Goal: Obtain resource: Obtain resource

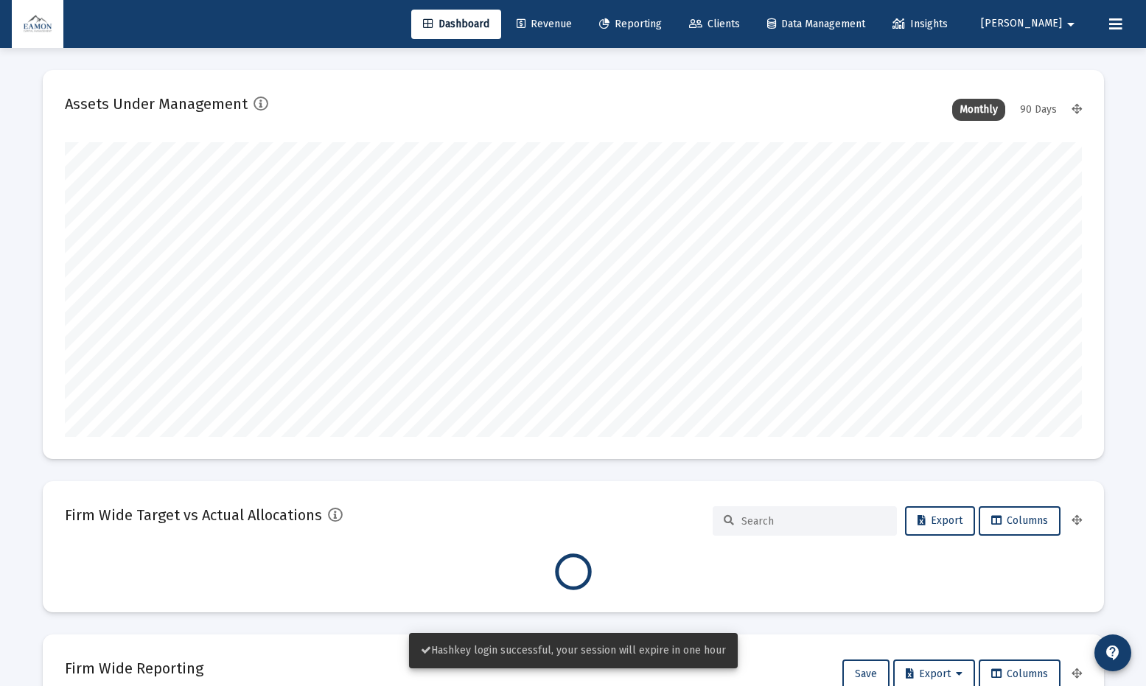
scroll to position [295, 1017]
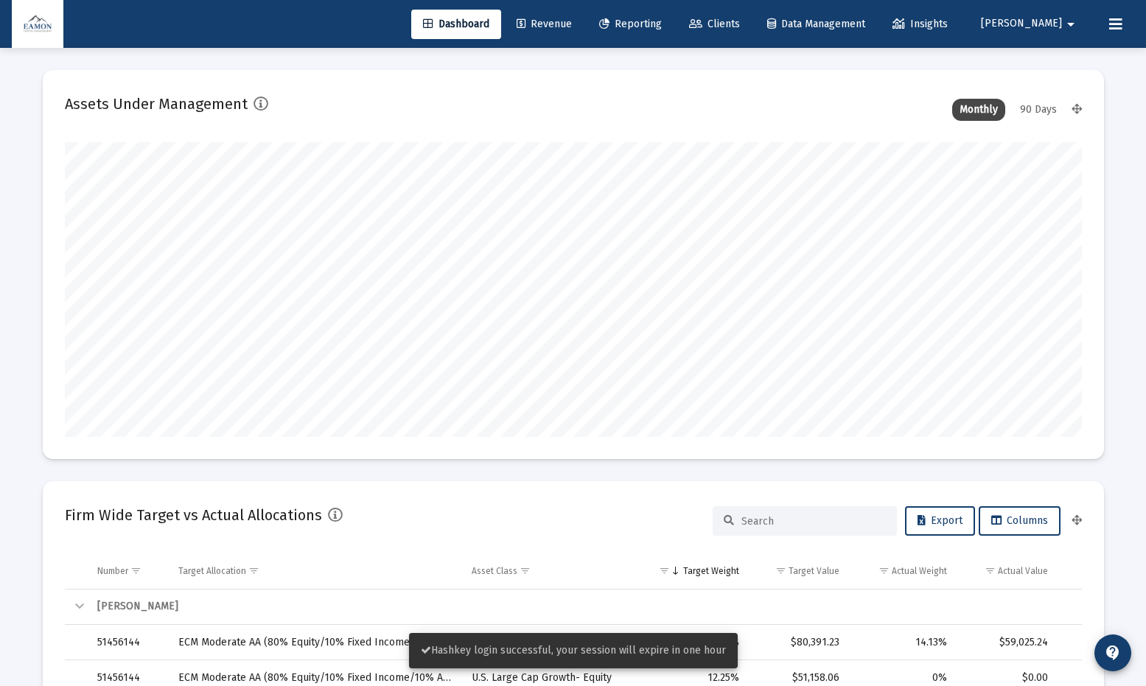
type input "[DATE]"
click at [674, 31] on link "Reporting" at bounding box center [630, 24] width 86 height 29
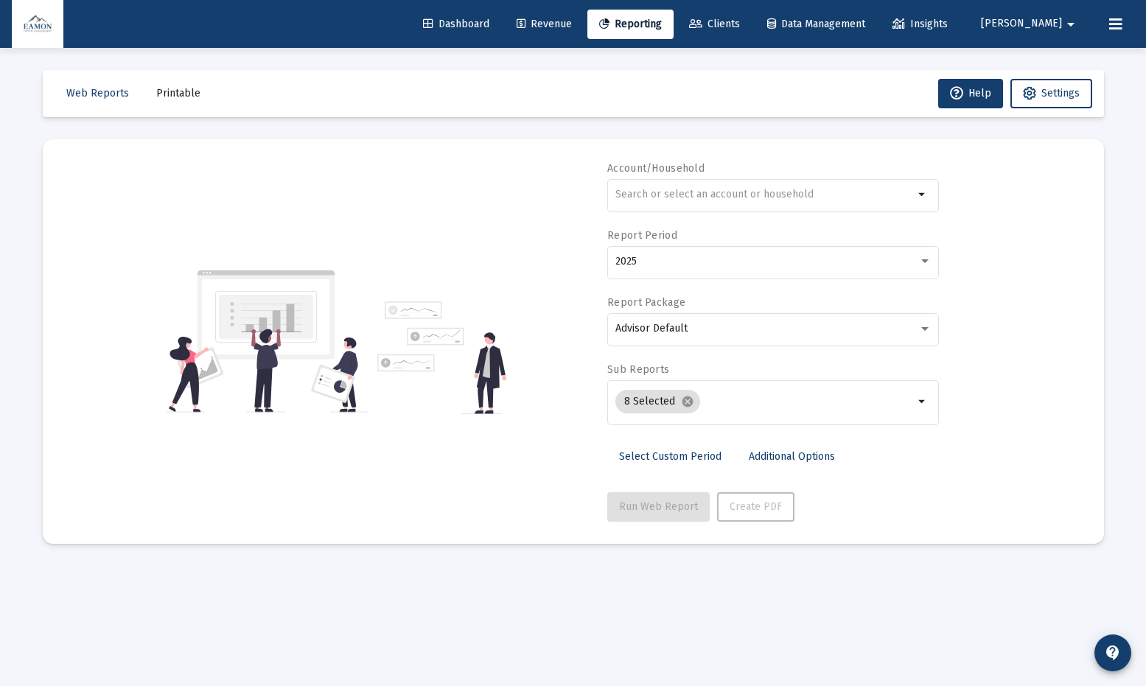
click at [188, 93] on span "Printable" at bounding box center [178, 93] width 44 height 13
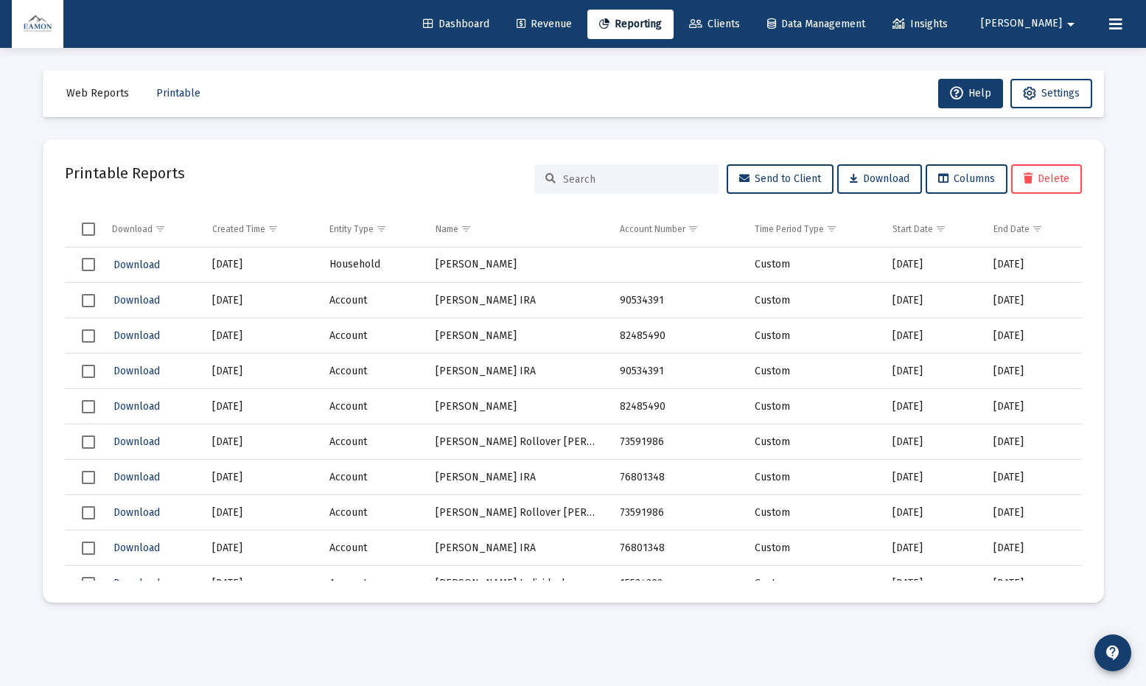
click at [602, 180] on input at bounding box center [635, 179] width 144 height 13
paste input "57512507"
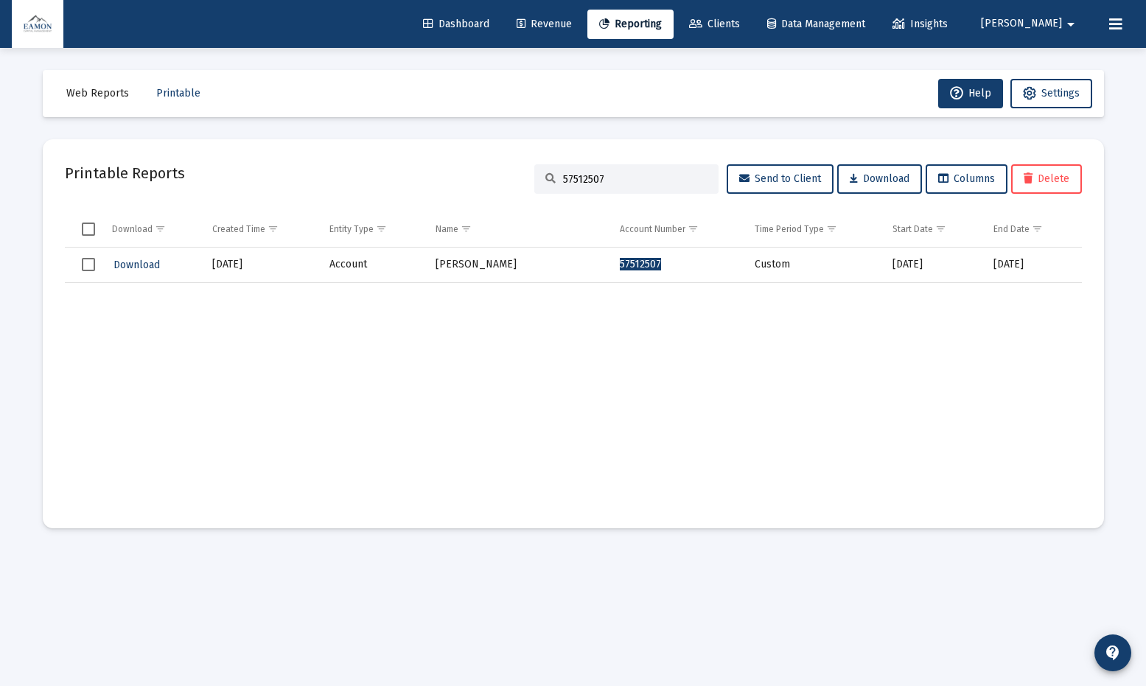
type input "57512507"
click at [147, 265] on span "Download" at bounding box center [137, 265] width 46 height 13
click at [111, 99] on span "Web Reports" at bounding box center [97, 93] width 63 height 13
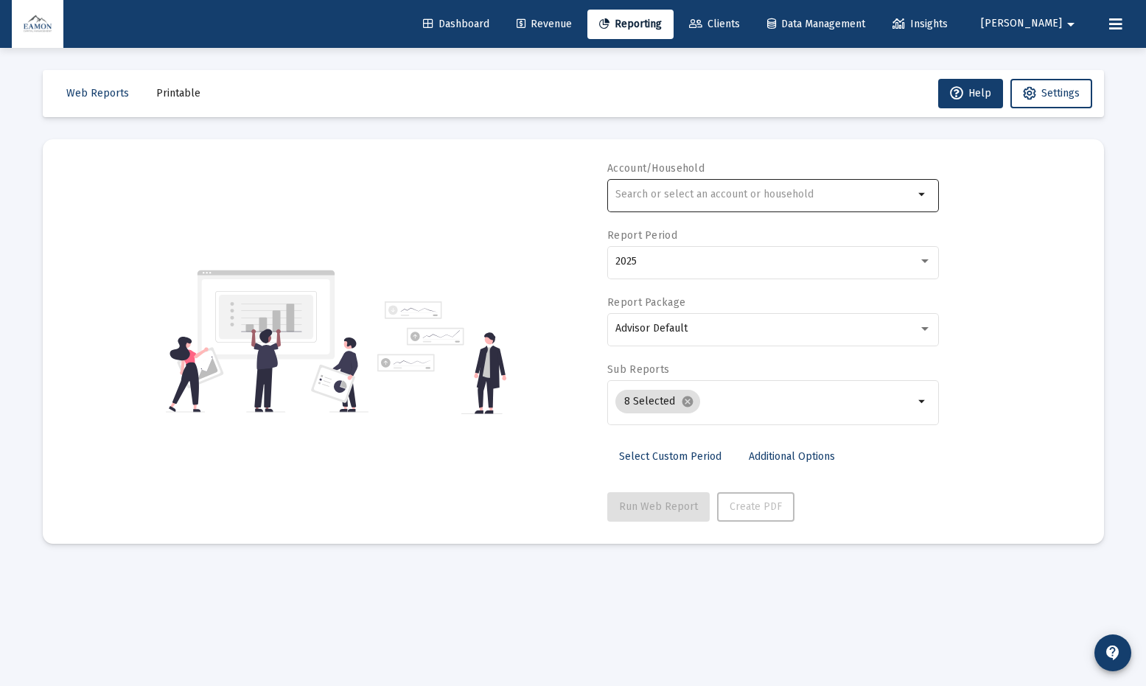
click at [853, 190] on input "text" at bounding box center [765, 195] width 299 height 12
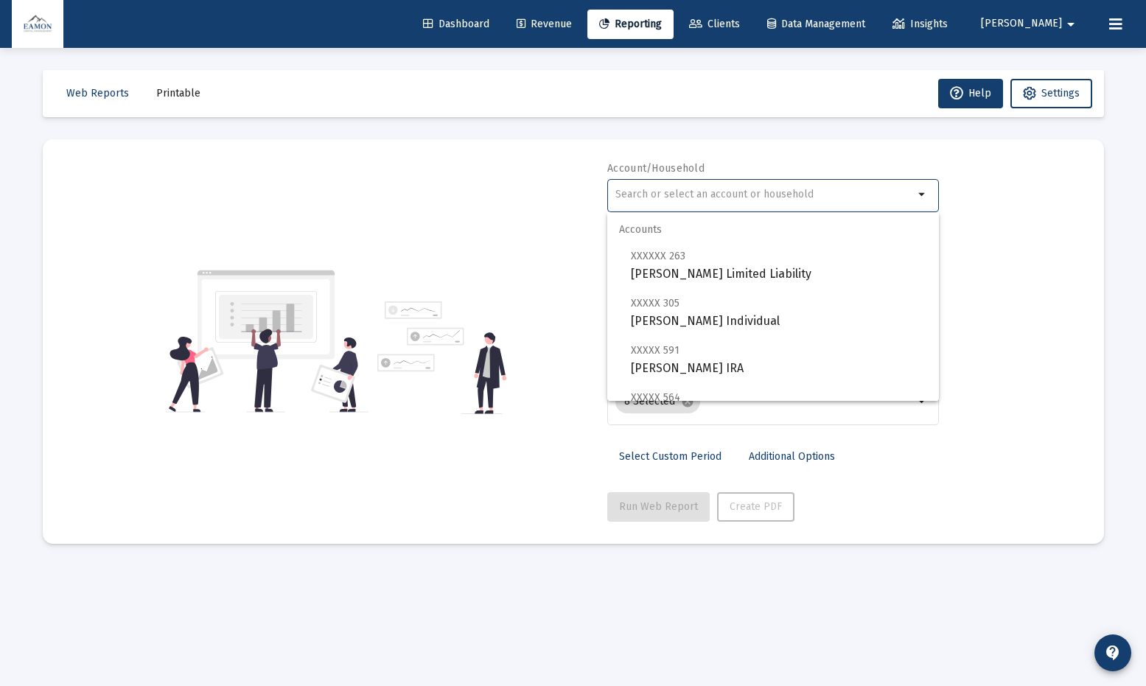
paste input "57512507"
type input "57512507"
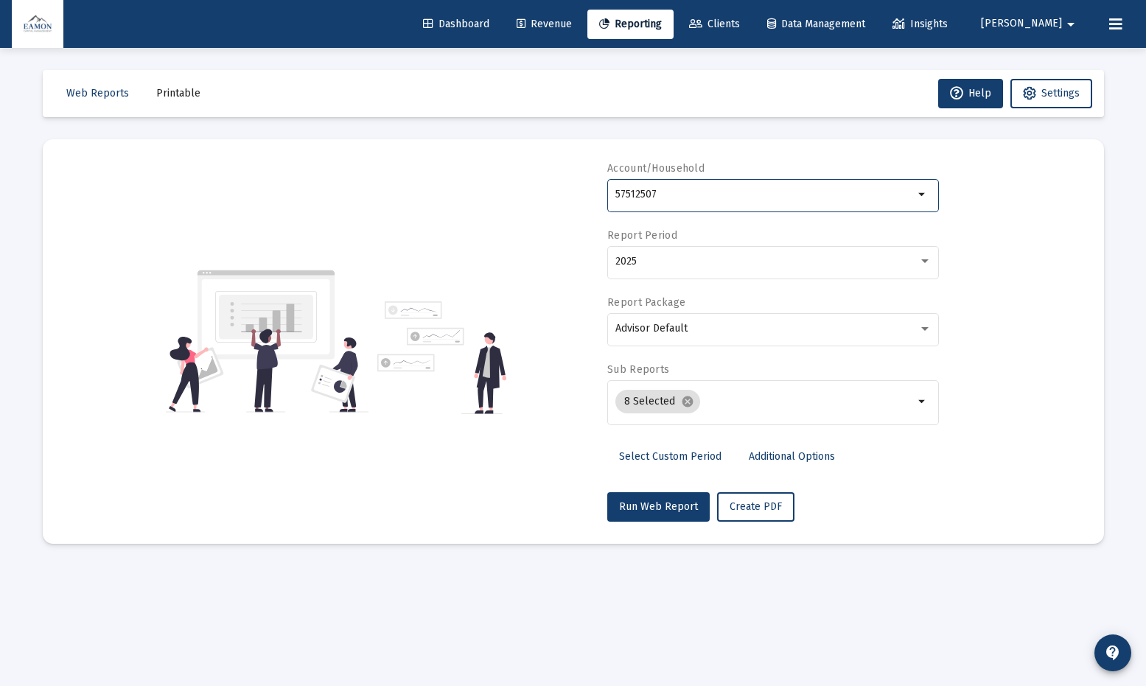
drag, startPoint x: 658, startPoint y: 203, endPoint x: 599, endPoint y: 190, distance: 60.3
click at [599, 190] on div "Account/Household 57512507 arrow_drop_down Report Period 2025 Report Package Ad…" at bounding box center [573, 341] width 1017 height 360
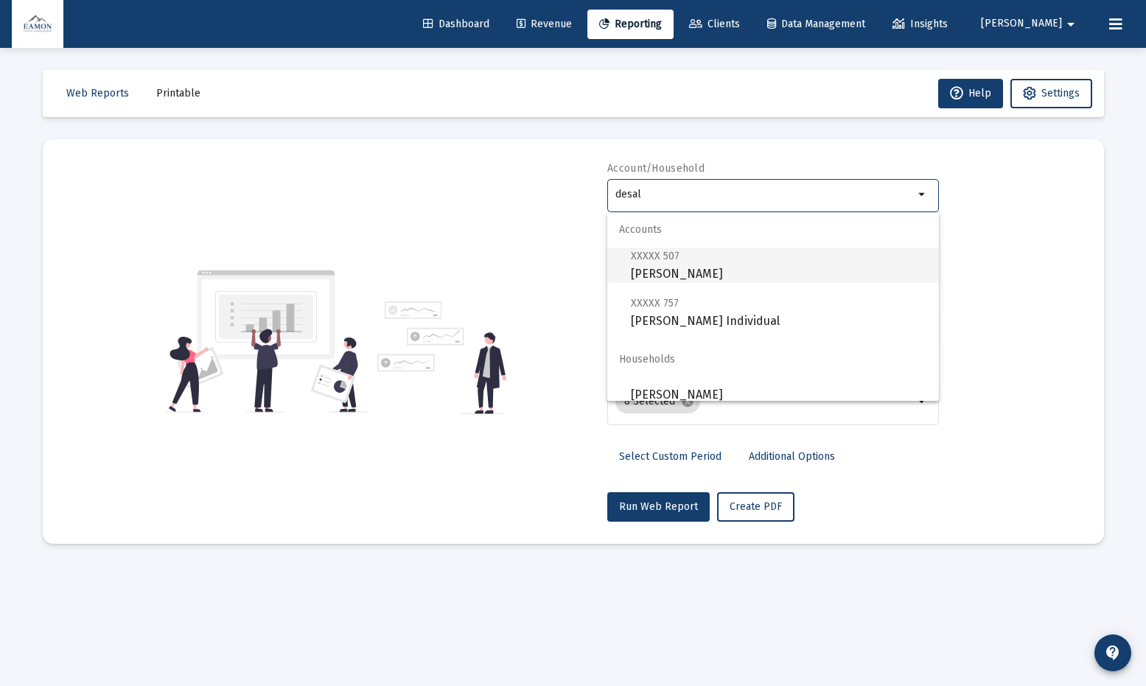
click at [696, 257] on span "XXXXX 507 [PERSON_NAME]" at bounding box center [779, 265] width 296 height 36
type input "[PERSON_NAME]"
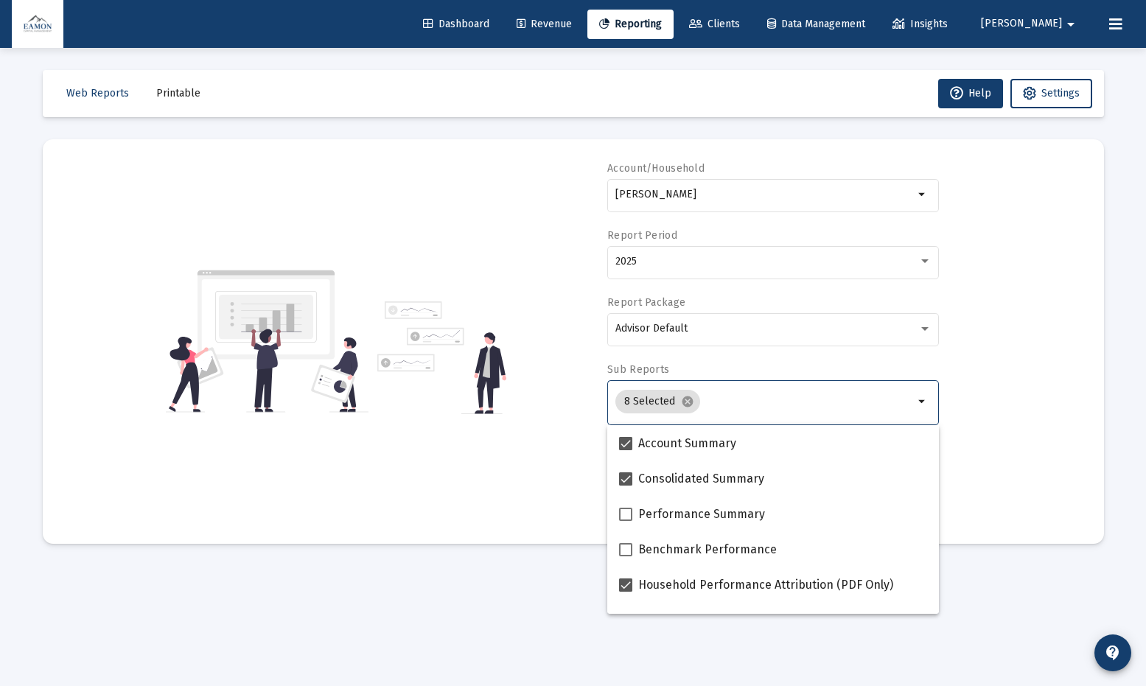
click at [910, 403] on input "Selection" at bounding box center [810, 402] width 208 height 12
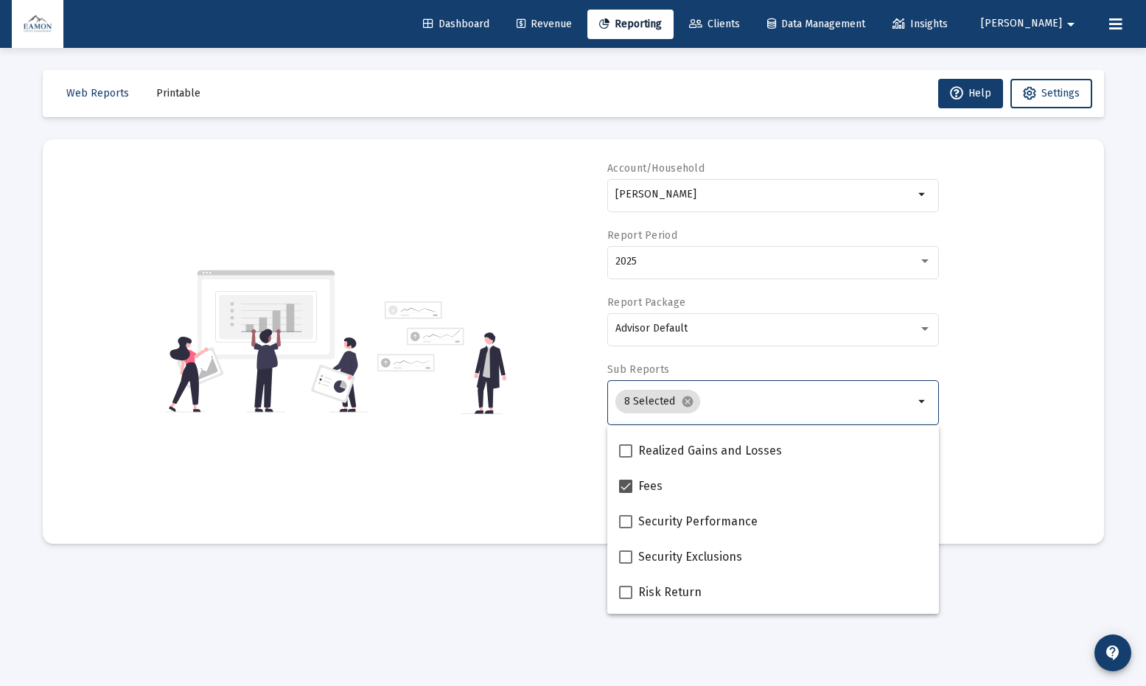
scroll to position [506, 0]
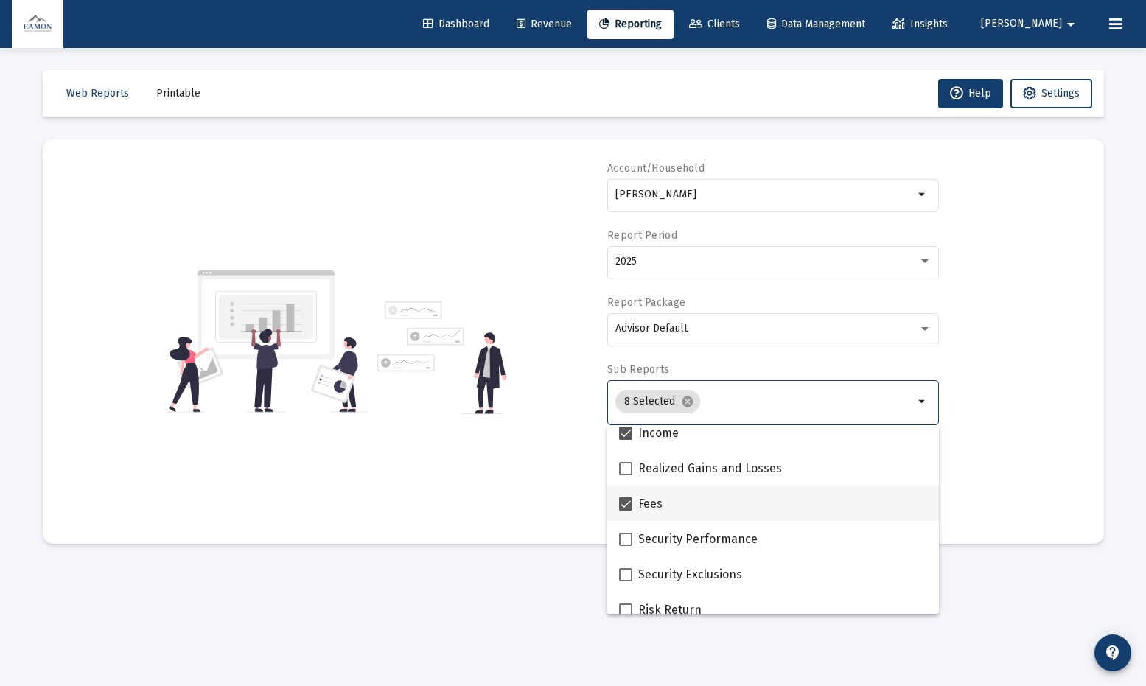
click at [626, 495] on span at bounding box center [625, 504] width 13 height 13
click at [626, 495] on input "Fees" at bounding box center [625, 511] width 1 height 1
checkbox input "false"
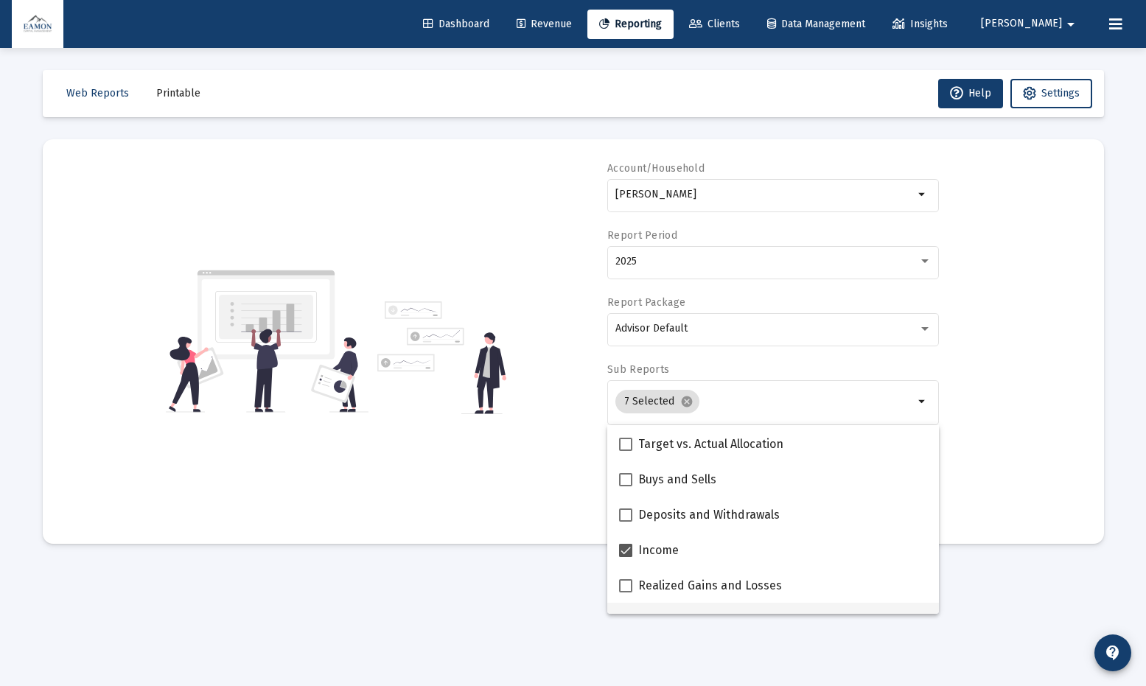
scroll to position [264, 0]
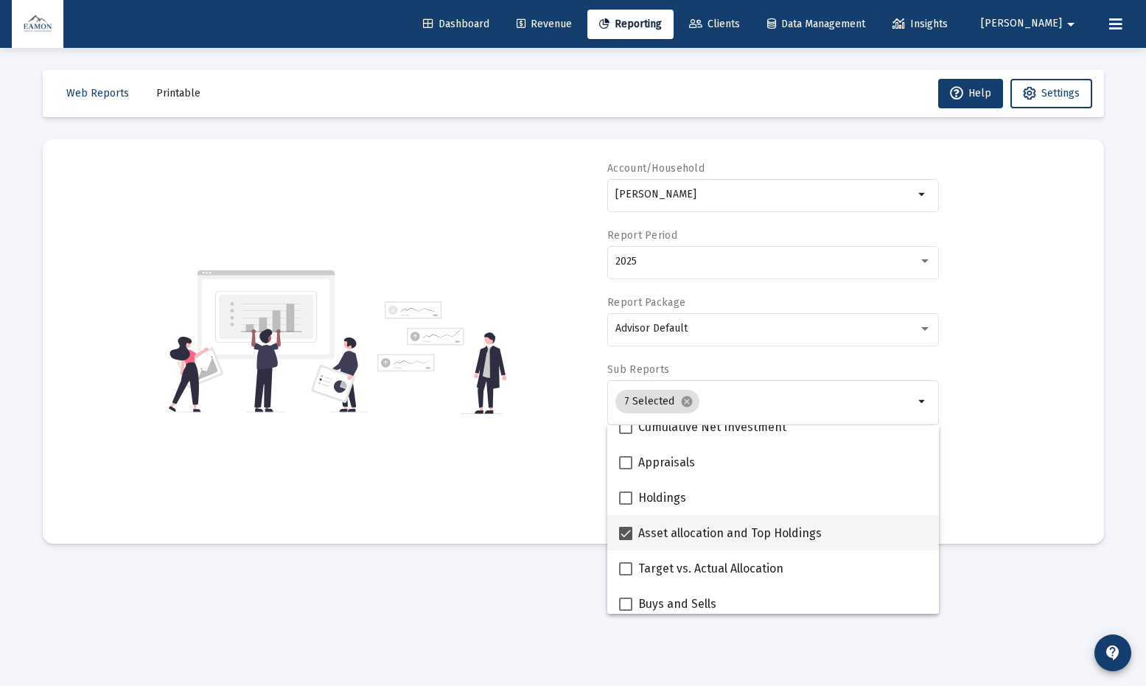
click at [625, 495] on span at bounding box center [625, 533] width 13 height 13
click at [625, 495] on input "Asset allocation and Top Holdings" at bounding box center [625, 540] width 1 height 1
checkbox input "false"
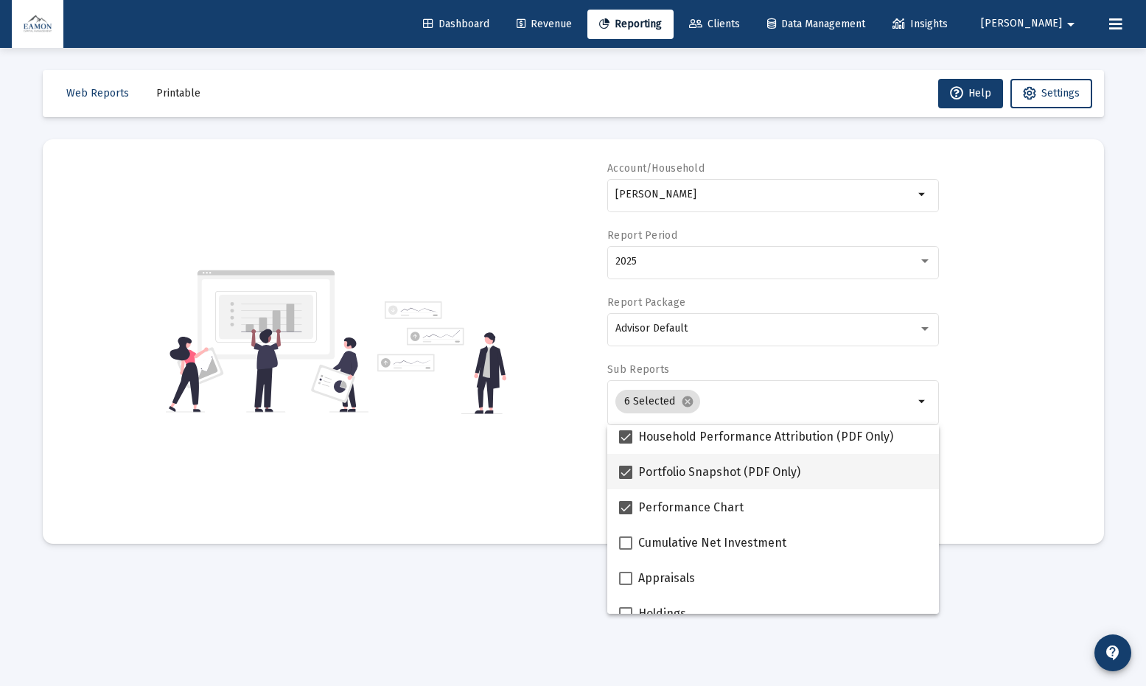
scroll to position [88, 0]
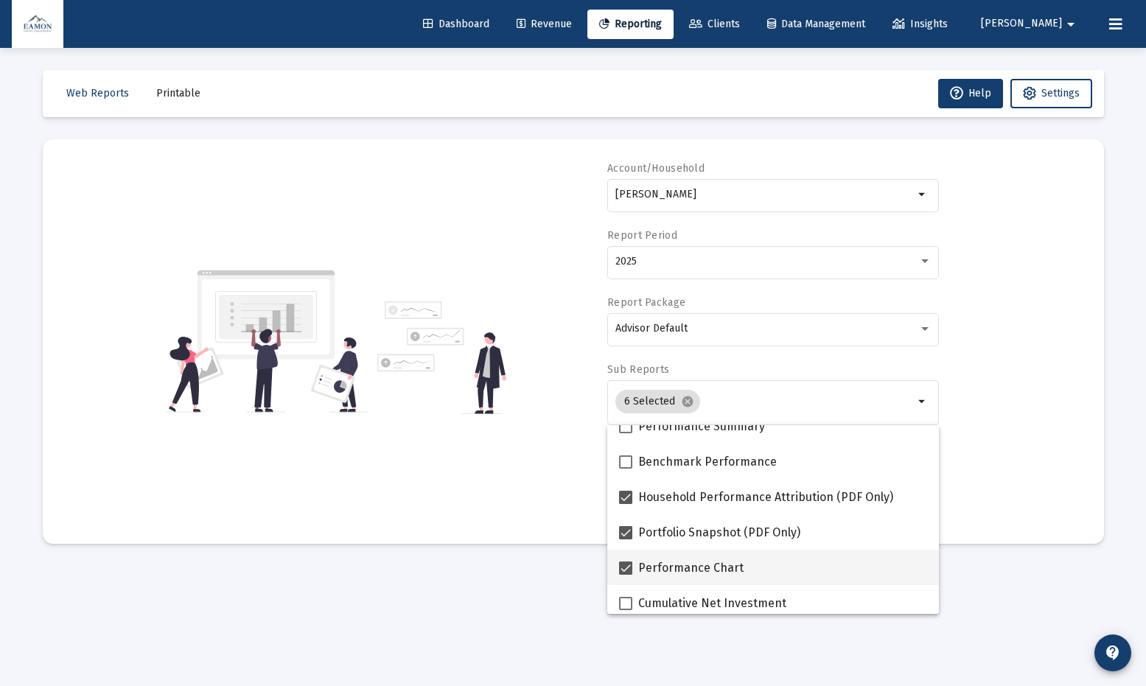
click at [626, 495] on span at bounding box center [625, 568] width 13 height 13
click at [626, 495] on input "Performance Chart" at bounding box center [625, 575] width 1 height 1
checkbox input "false"
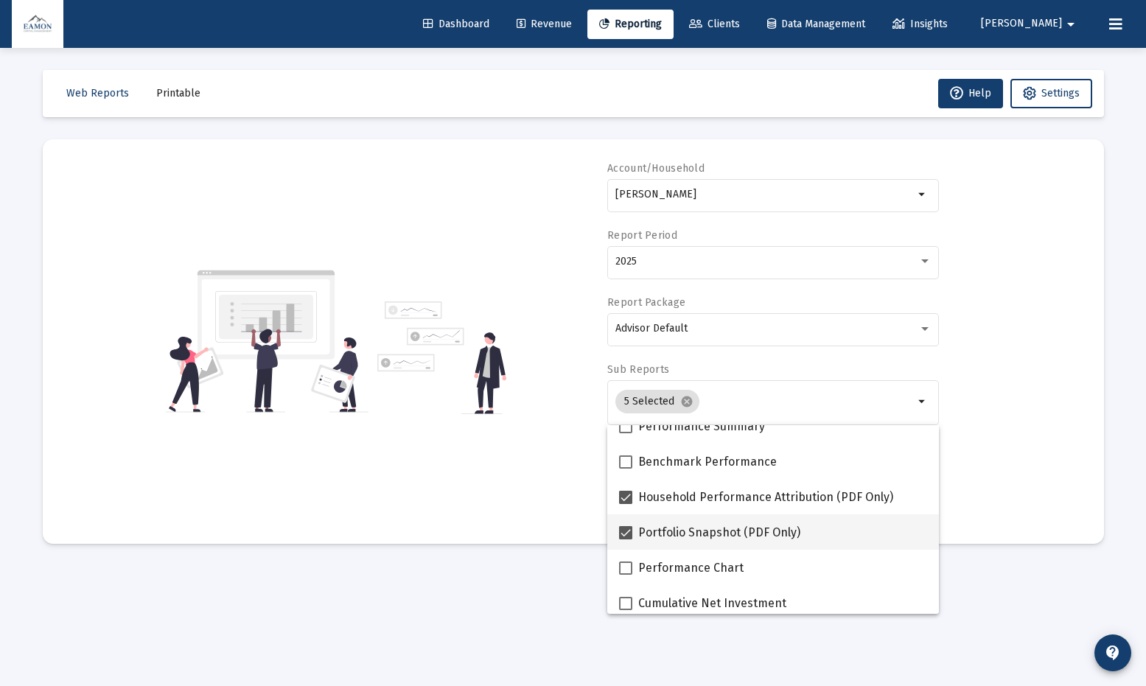
click at [631, 495] on span at bounding box center [625, 532] width 13 height 13
click at [626, 495] on input "Portfolio Snapshot (PDF Only)" at bounding box center [625, 540] width 1 height 1
checkbox input "false"
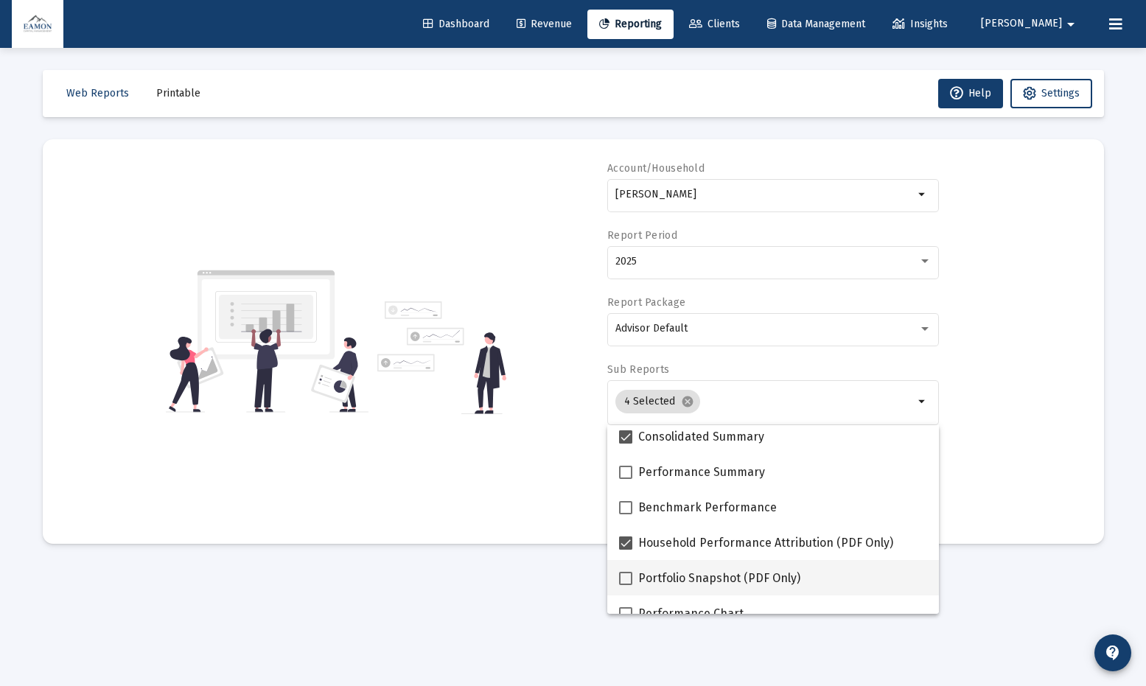
scroll to position [0, 0]
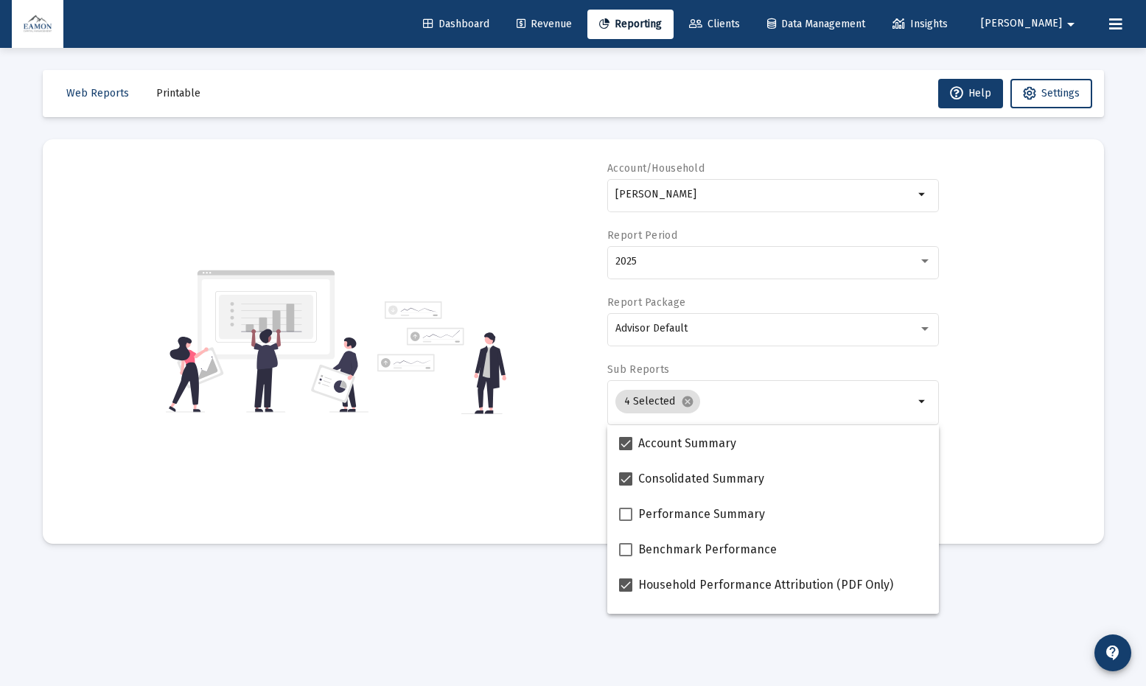
click at [492, 415] on div "Account/Household [PERSON_NAME] Individual arrow_drop_down Report Period 2025 R…" at bounding box center [573, 341] width 1017 height 360
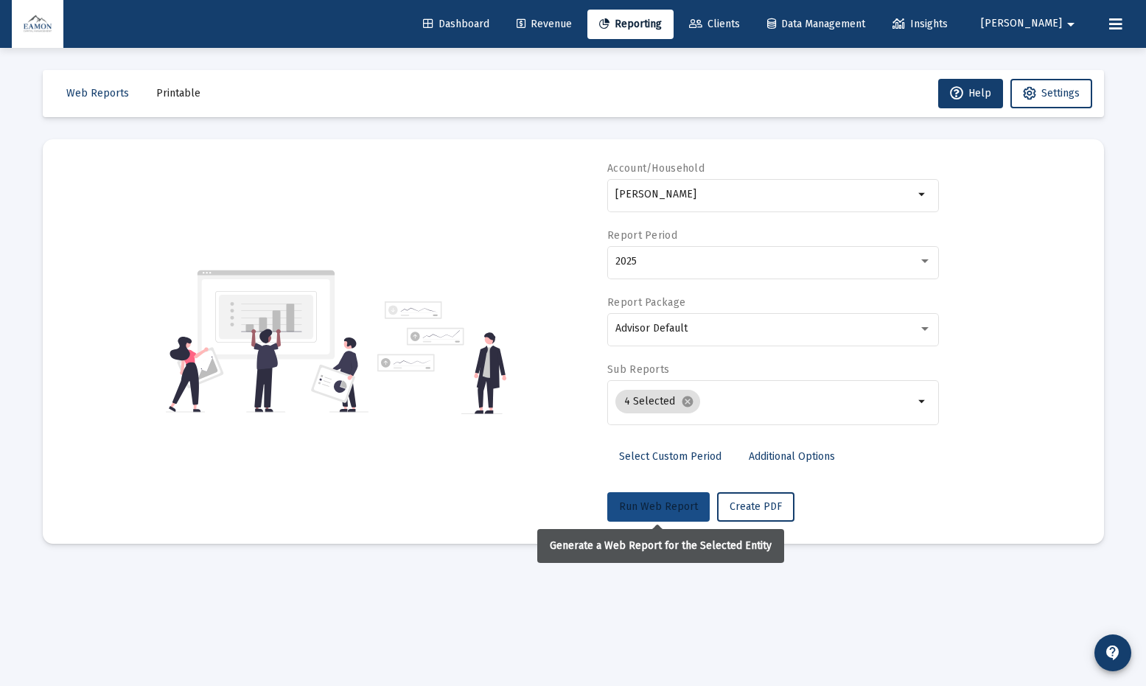
click at [672, 495] on span "Run Web Report" at bounding box center [658, 507] width 79 height 13
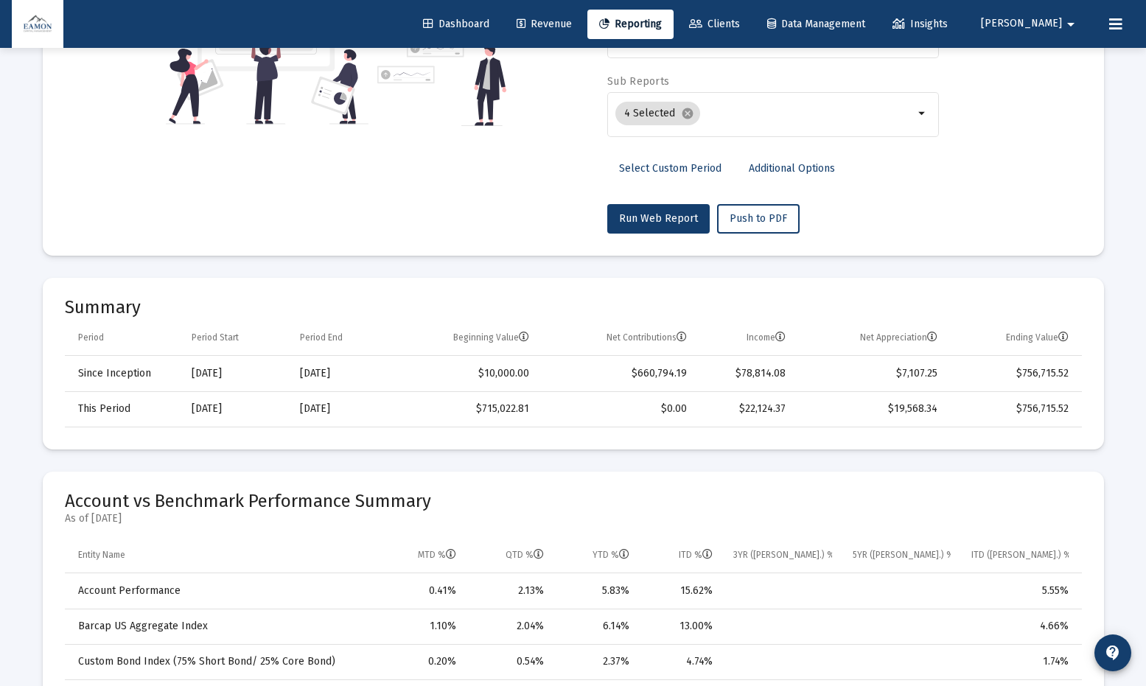
scroll to position [170, 0]
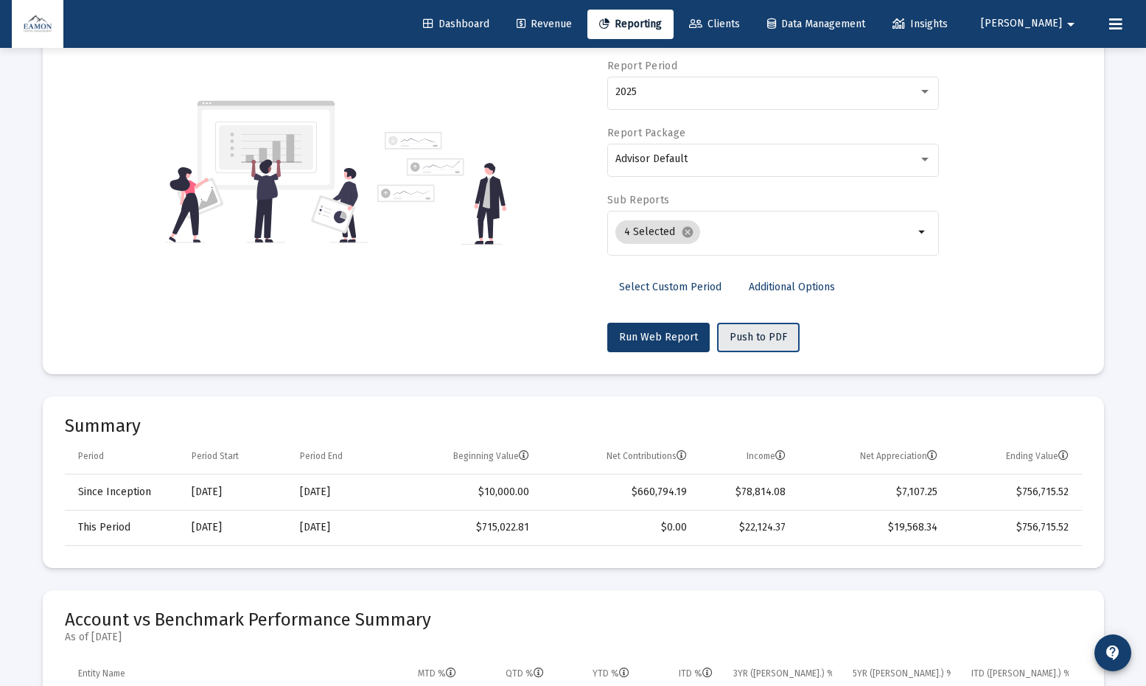
click at [777, 331] on span "Push to PDF" at bounding box center [758, 337] width 57 height 13
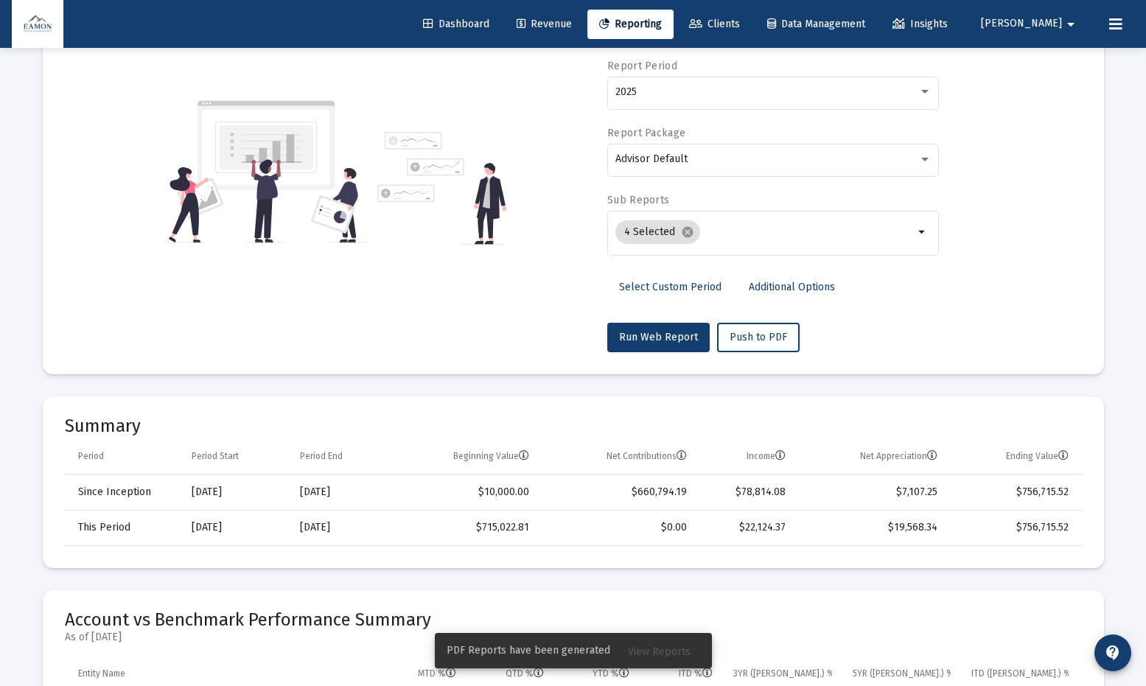
drag, startPoint x: 671, startPoint y: 652, endPoint x: 635, endPoint y: 597, distance: 65.0
click at [671, 495] on span "View Reports" at bounding box center [659, 652] width 63 height 13
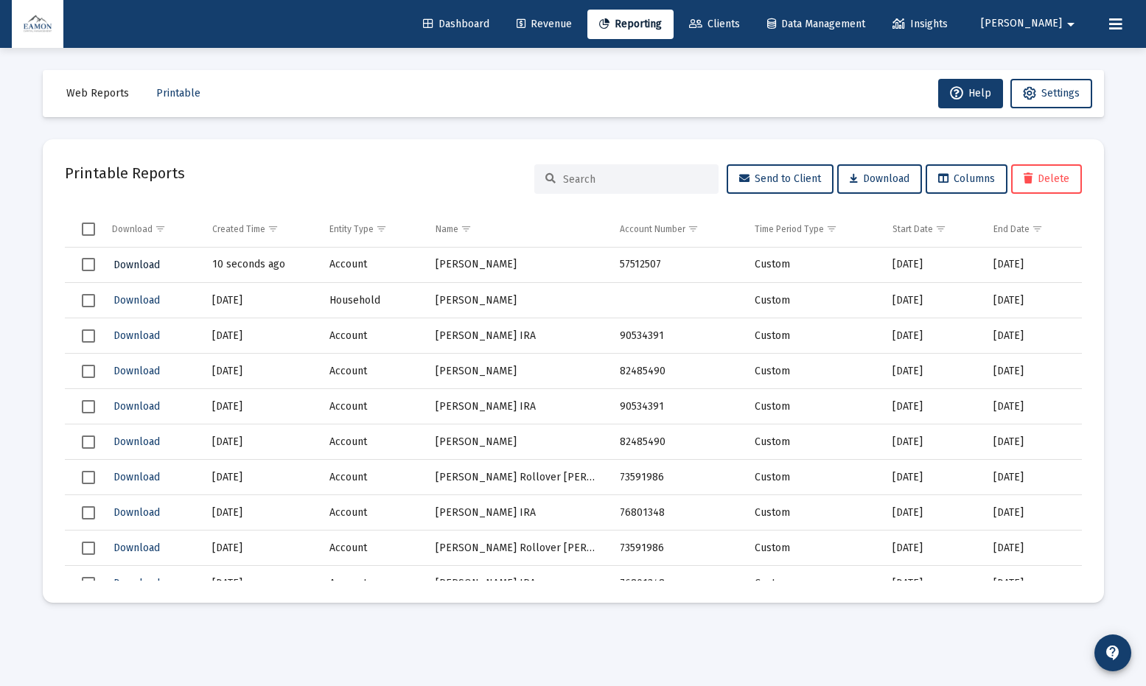
click at [148, 259] on span "Download" at bounding box center [137, 265] width 46 height 13
click at [88, 268] on span "Select row" at bounding box center [88, 264] width 13 height 13
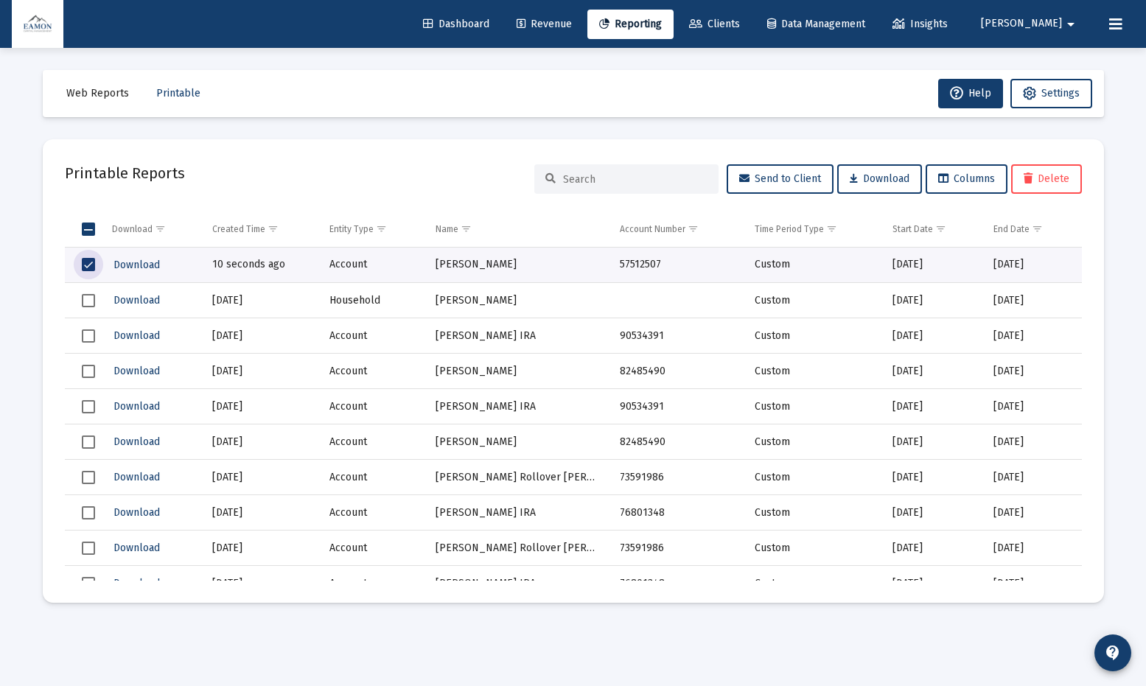
click at [1045, 191] on button "Delete" at bounding box center [1046, 178] width 71 height 29
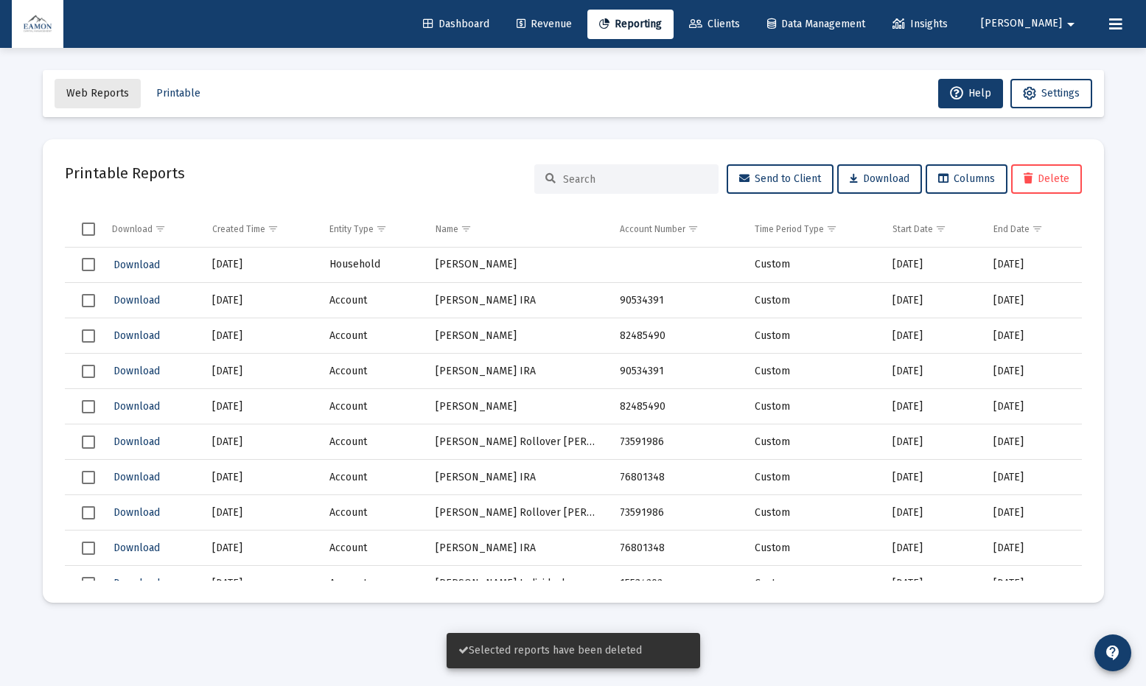
click at [108, 95] on span "Web Reports" at bounding box center [97, 93] width 63 height 13
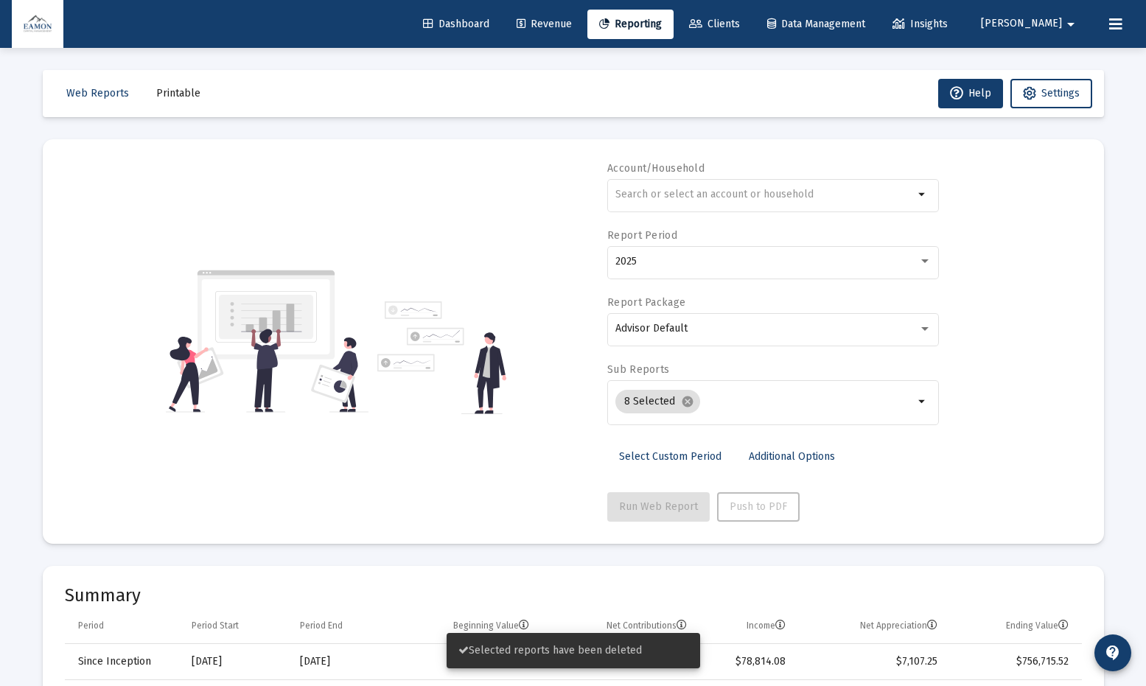
click at [695, 448] on link "Select Custom Period" at bounding box center [670, 456] width 126 height 29
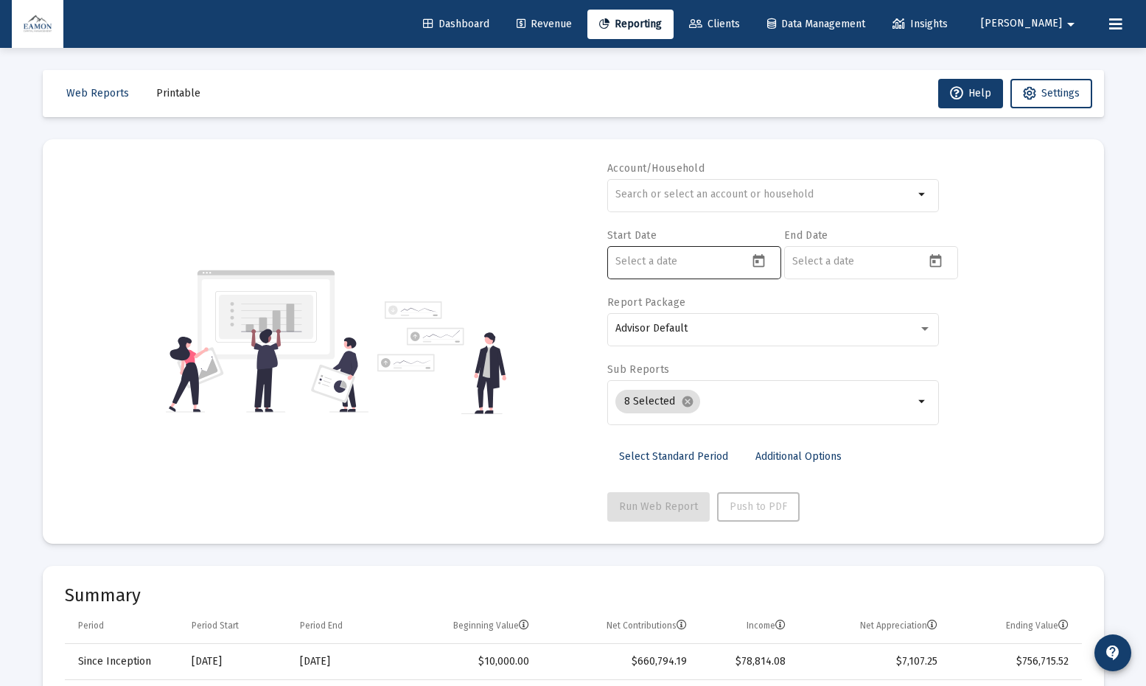
click at [744, 257] on input at bounding box center [682, 262] width 133 height 12
click at [764, 265] on icon "Open calendar" at bounding box center [758, 261] width 15 height 15
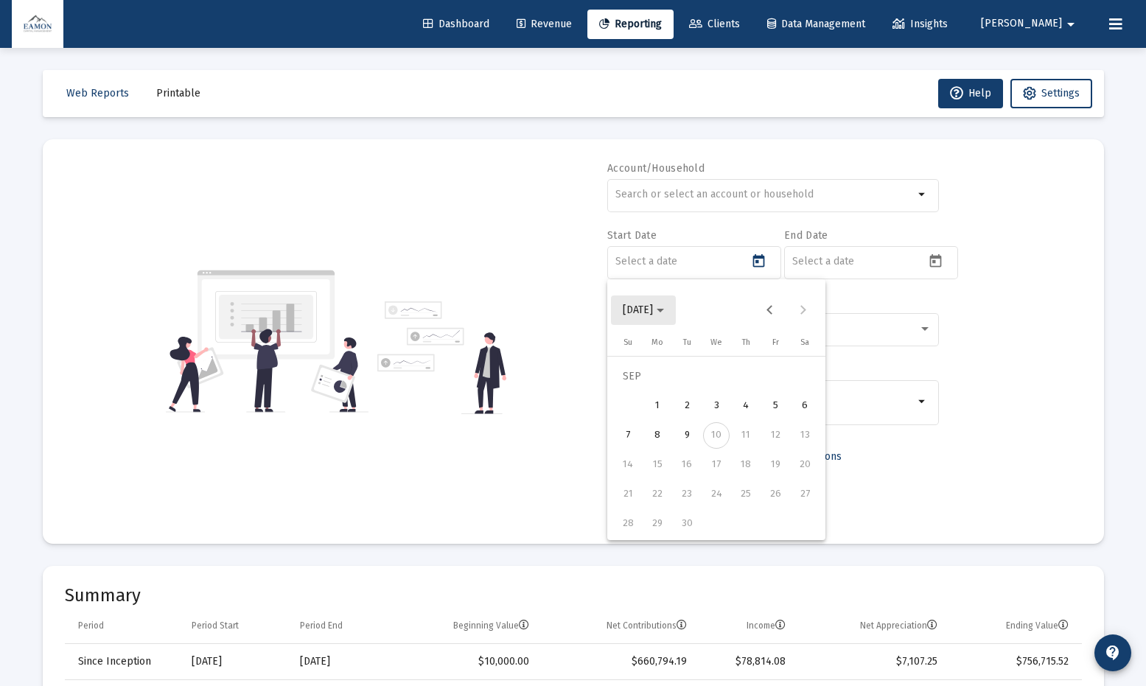
click at [653, 308] on span "[DATE]" at bounding box center [638, 310] width 30 height 13
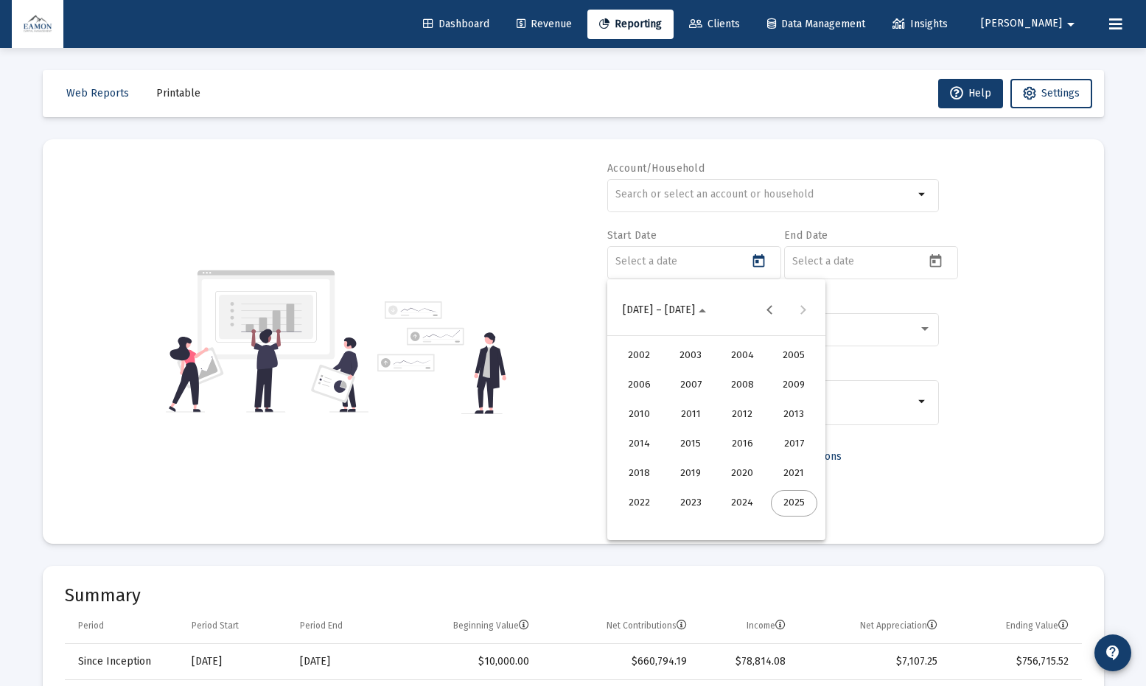
click at [754, 495] on div "2024" at bounding box center [742, 503] width 46 height 27
click at [784, 413] on div "AUG" at bounding box center [794, 415] width 46 height 27
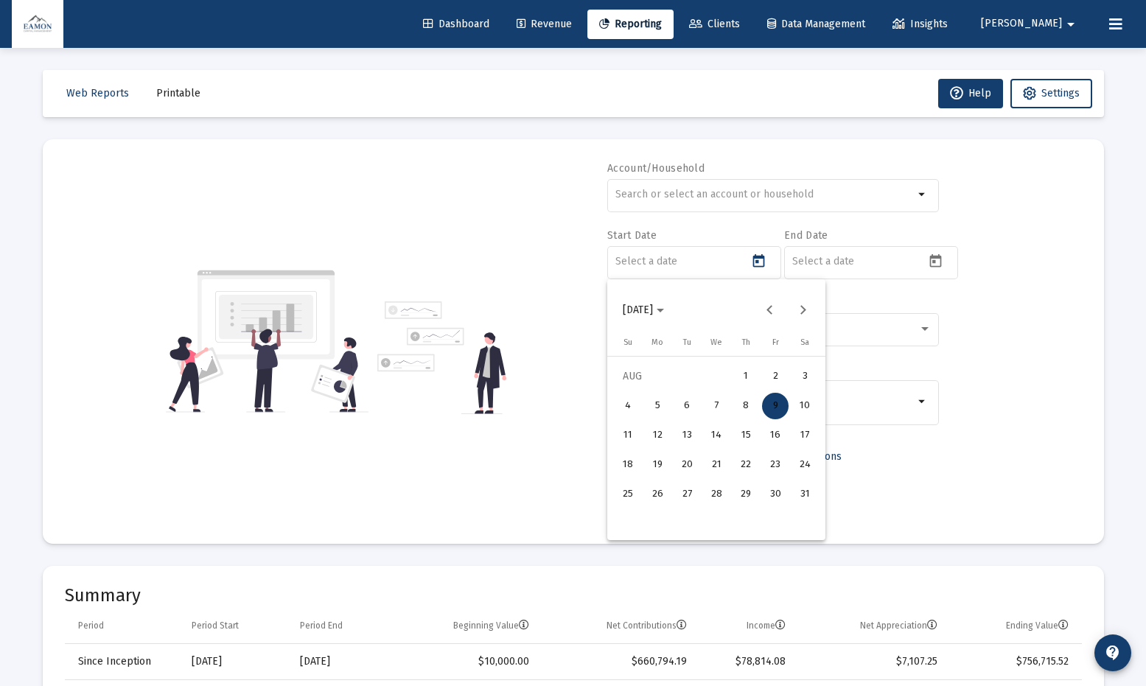
click at [707, 404] on div "7" at bounding box center [716, 406] width 27 height 27
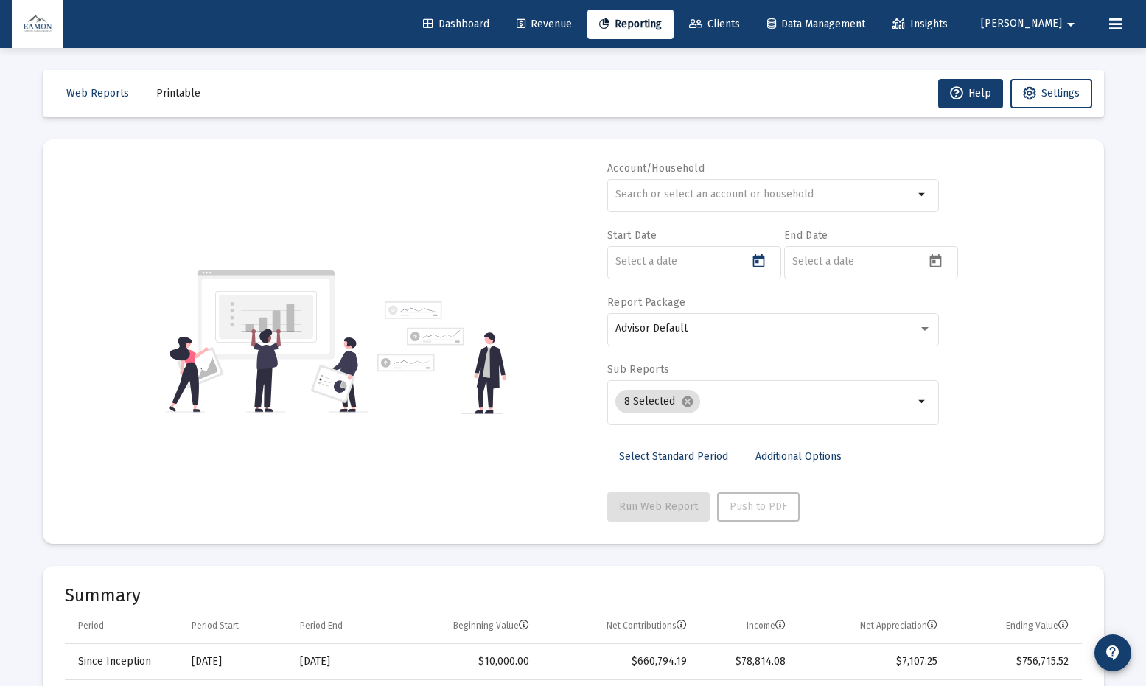
type input "[DATE]"
click at [936, 258] on icon "Open calendar" at bounding box center [936, 260] width 12 height 13
click at [830, 310] on span "[DATE]" at bounding box center [815, 310] width 30 height 13
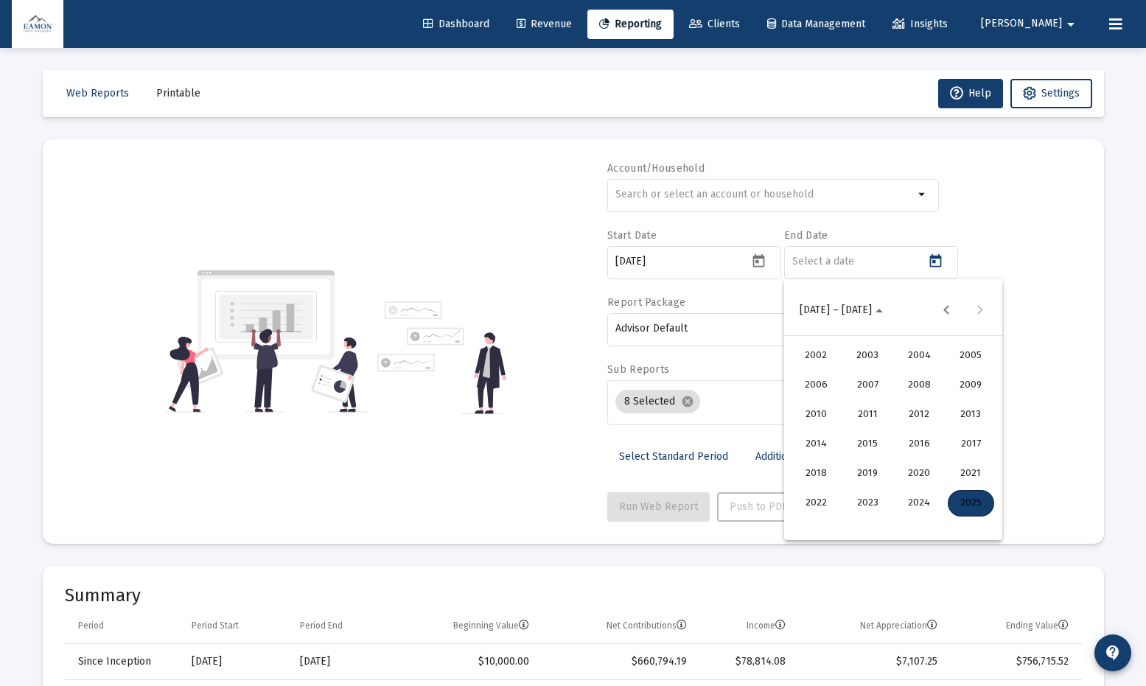
click at [983, 495] on div "2025" at bounding box center [971, 503] width 46 height 27
click at [968, 413] on div "AUG" at bounding box center [971, 415] width 46 height 27
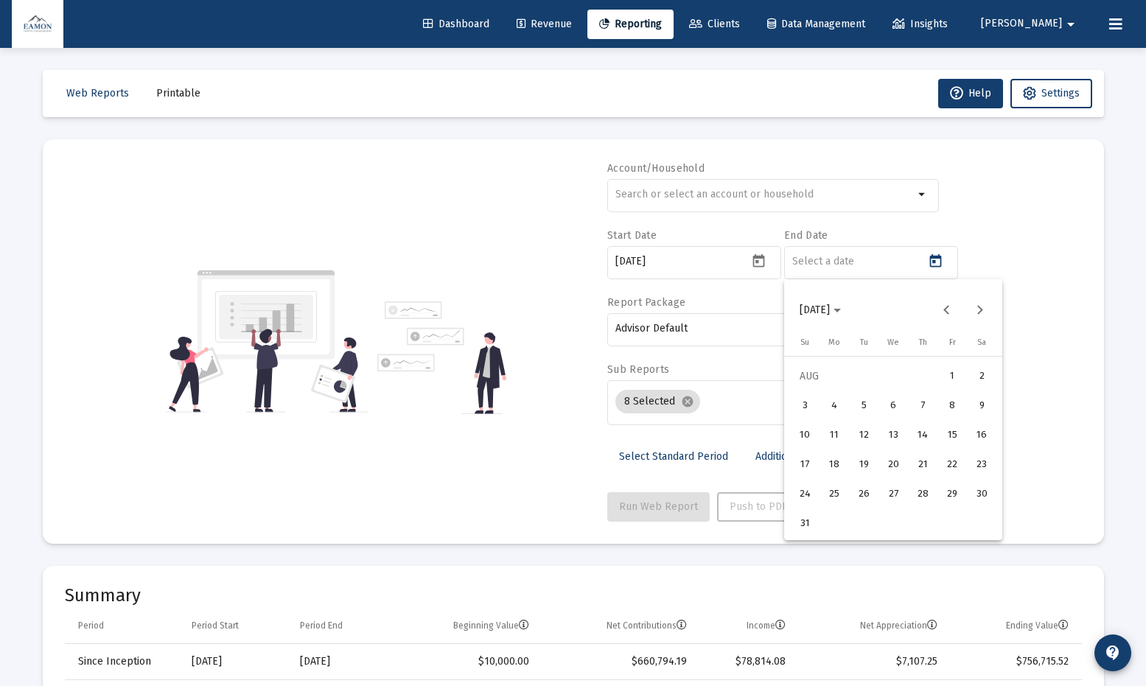
click at [928, 407] on div "7" at bounding box center [923, 406] width 27 height 27
type input "[DATE]"
click at [980, 476] on div "Account/Household arrow_drop_down Start Date [DATE] End Date [DATE] Report Pack…" at bounding box center [573, 341] width 1017 height 360
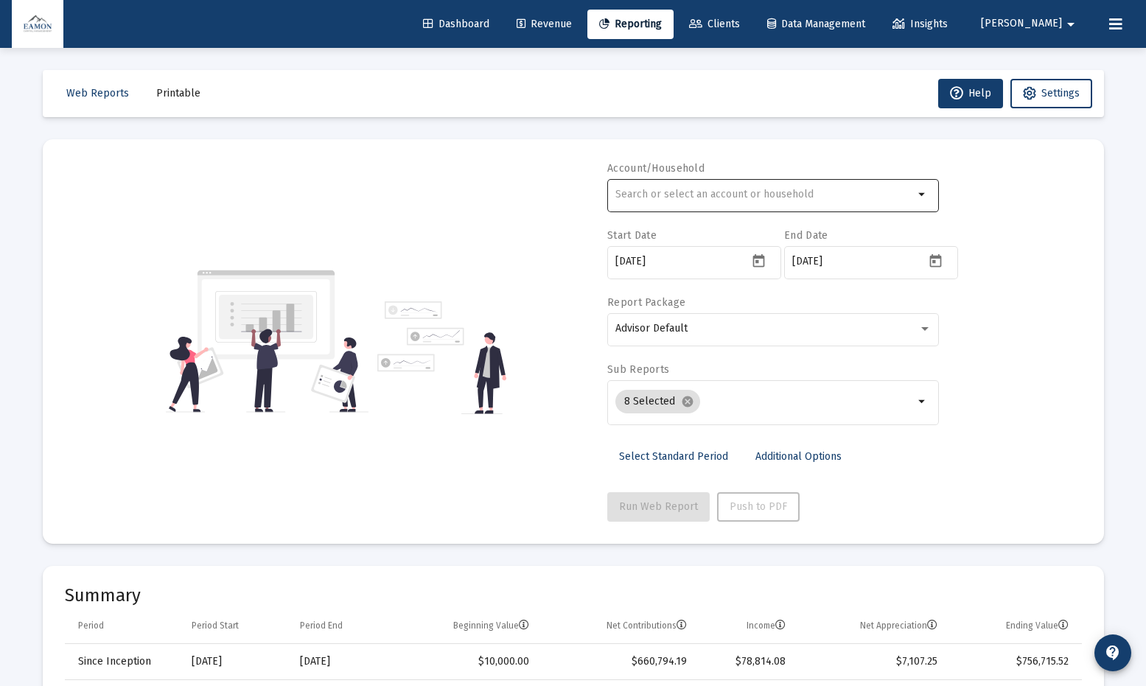
click at [771, 208] on div at bounding box center [765, 194] width 299 height 36
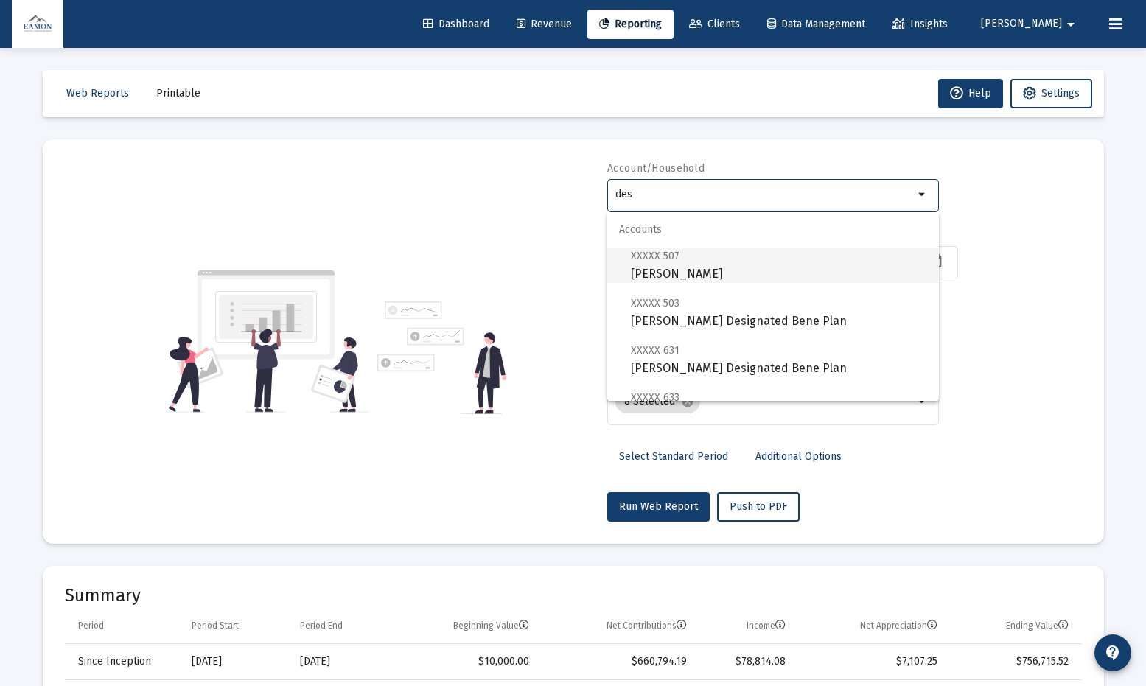
click at [775, 256] on span "XXXXX 507 [PERSON_NAME]" at bounding box center [779, 265] width 296 height 36
type input "[PERSON_NAME]"
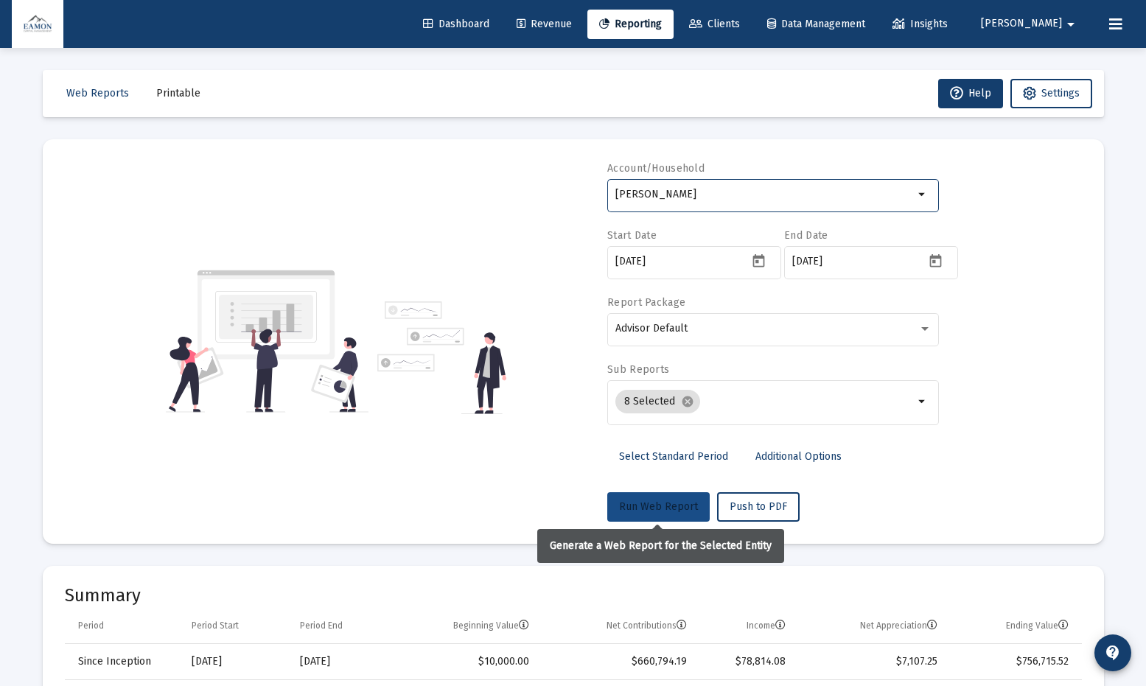
click at [659, 495] on span "Run Web Report" at bounding box center [658, 507] width 79 height 13
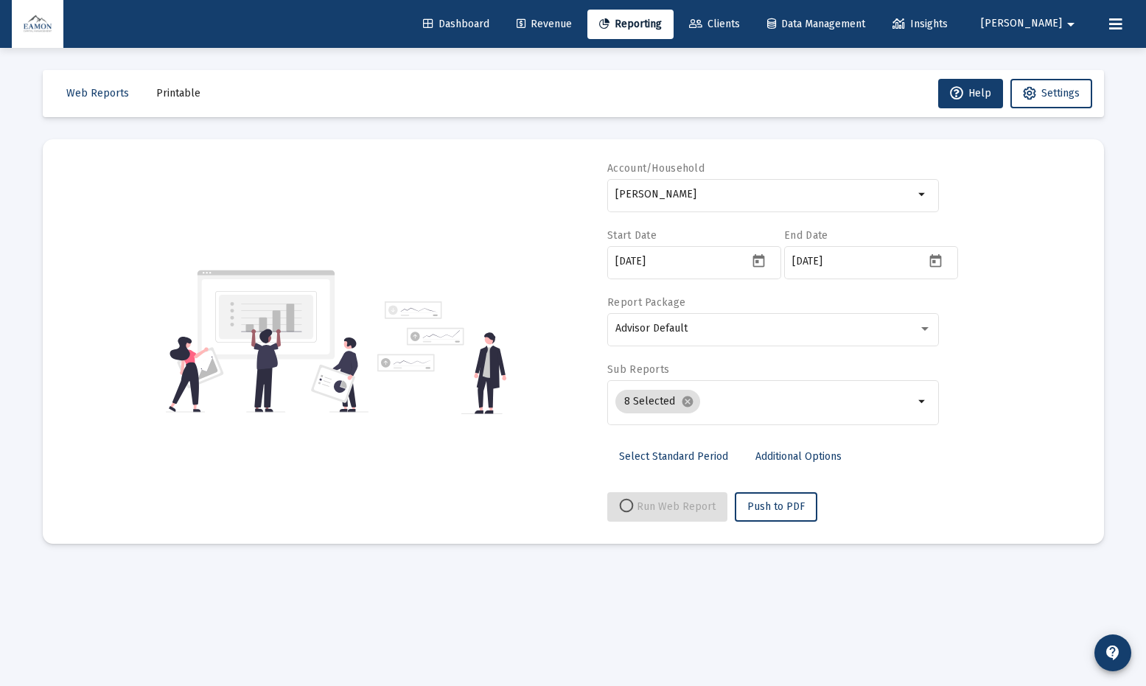
select select "View all"
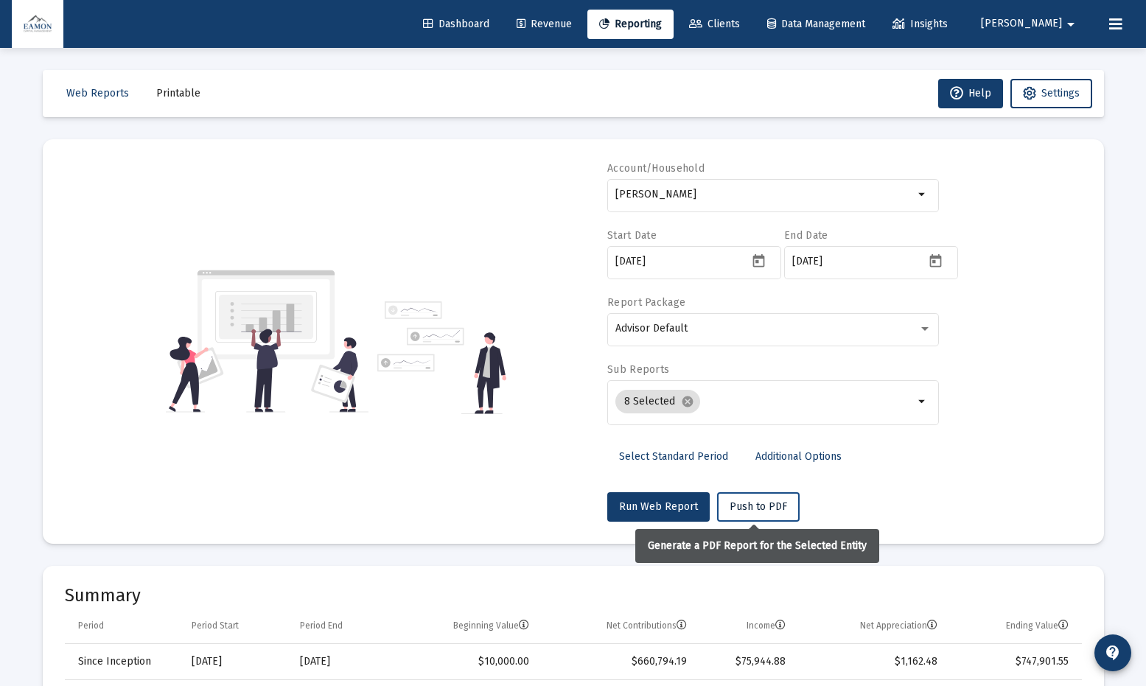
click at [750, 495] on span "Push to PDF" at bounding box center [758, 507] width 57 height 13
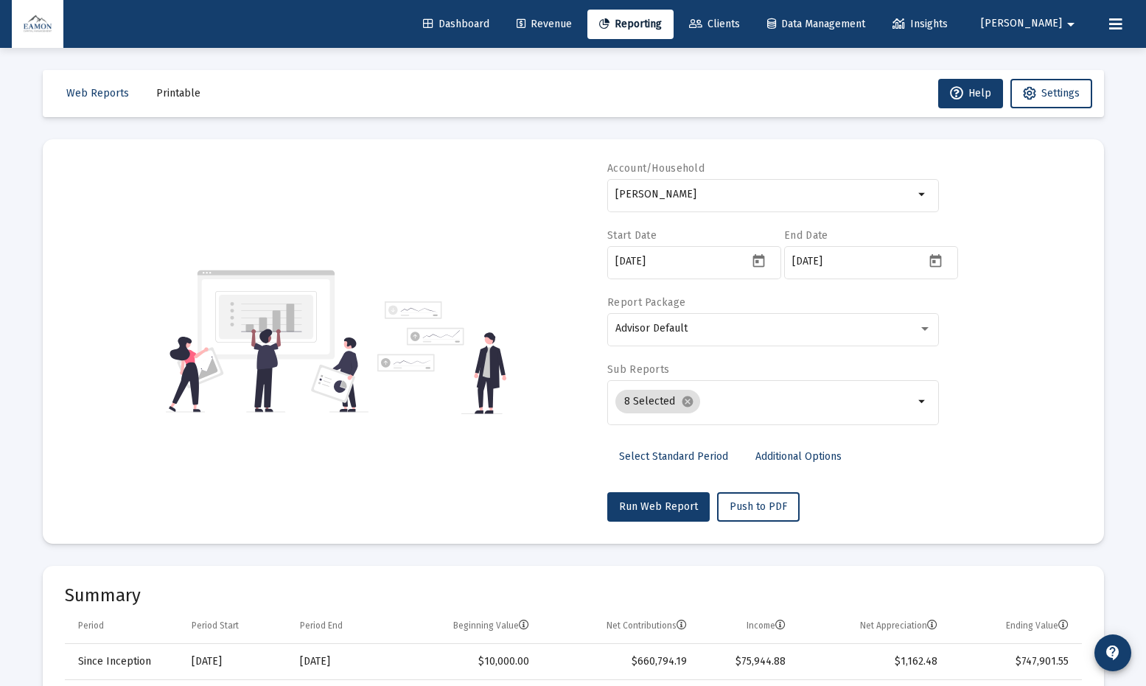
click at [177, 94] on span "Printable" at bounding box center [178, 93] width 44 height 13
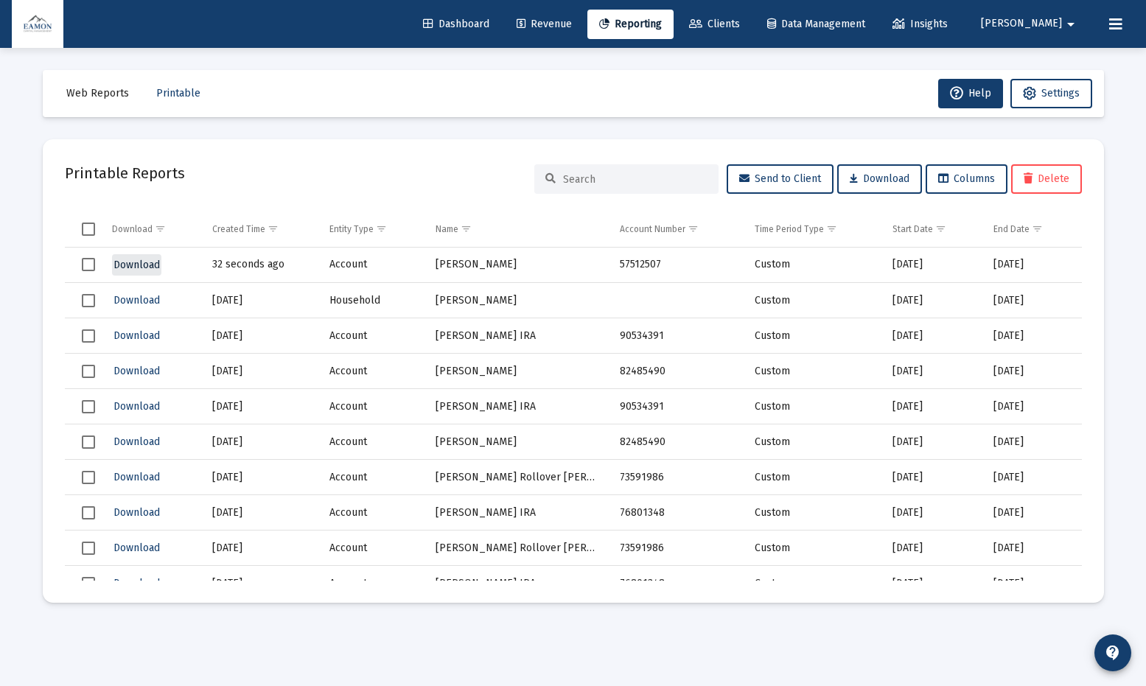
click at [146, 260] on span "Download" at bounding box center [137, 265] width 46 height 13
